Goal: Information Seeking & Learning: Learn about a topic

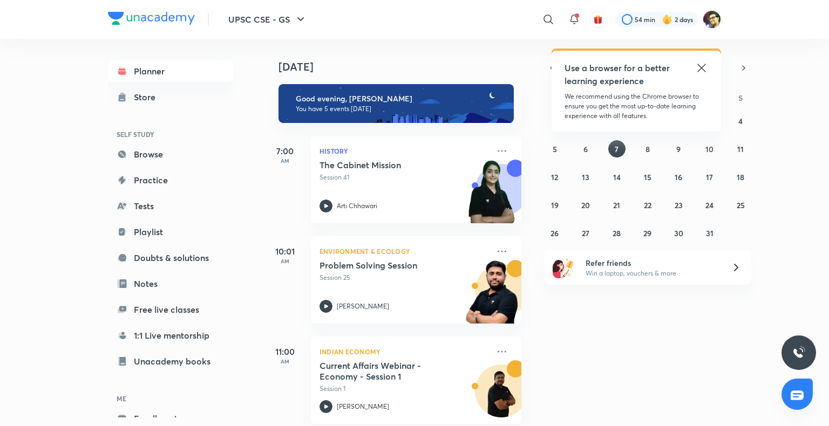
click at [699, 66] on icon at bounding box center [702, 68] width 8 height 8
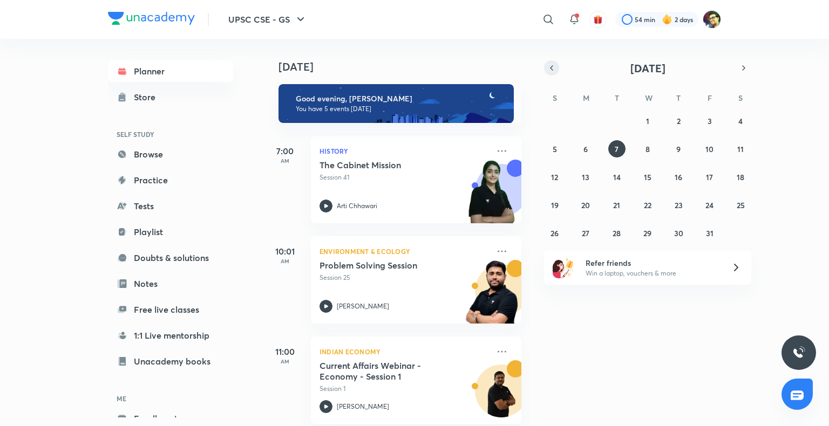
click at [551, 68] on icon "button" at bounding box center [552, 68] width 2 height 4
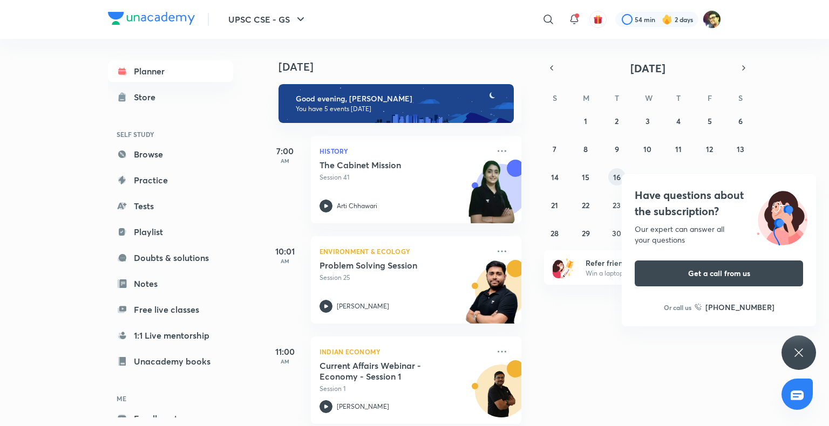
click at [617, 175] on abbr "16" at bounding box center [617, 177] width 8 height 10
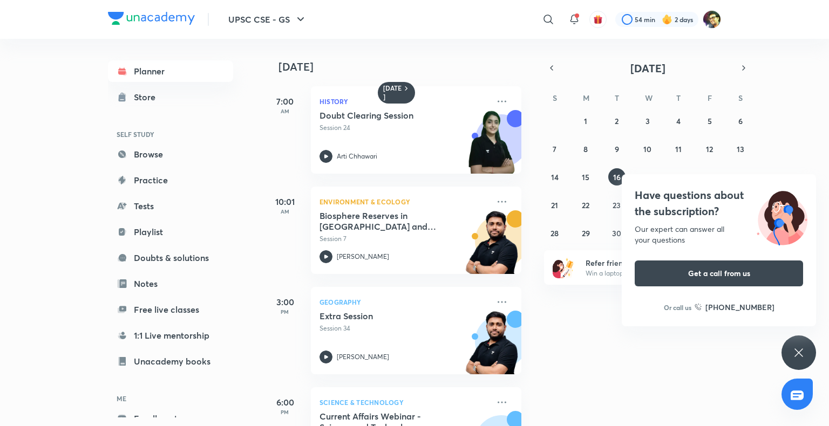
click at [807, 343] on div "Have questions about the subscription? Our expert can answer all your questions…" at bounding box center [799, 353] width 35 height 35
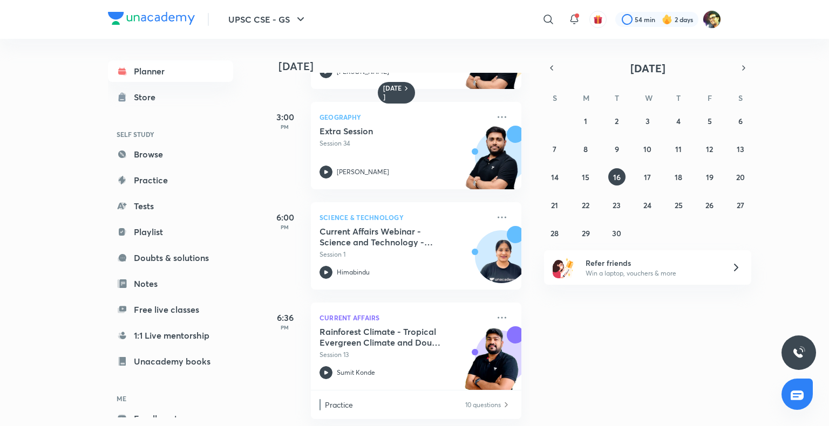
scroll to position [198, 0]
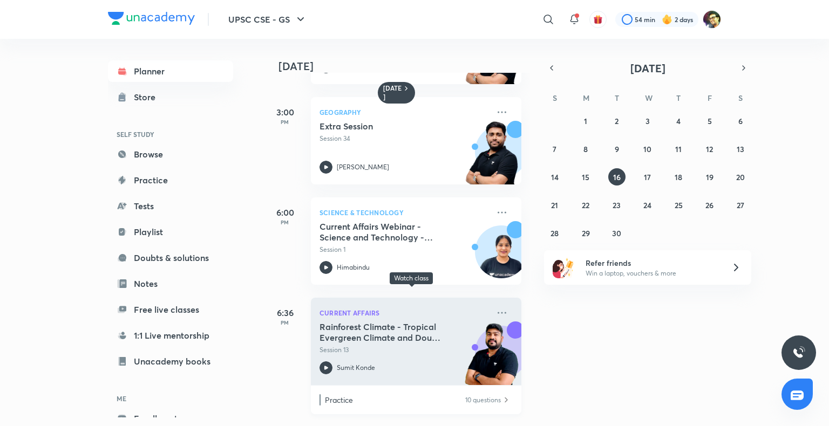
click at [343, 346] on p "Session 13" at bounding box center [405, 351] width 170 height 10
